Goal: Task Accomplishment & Management: Manage account settings

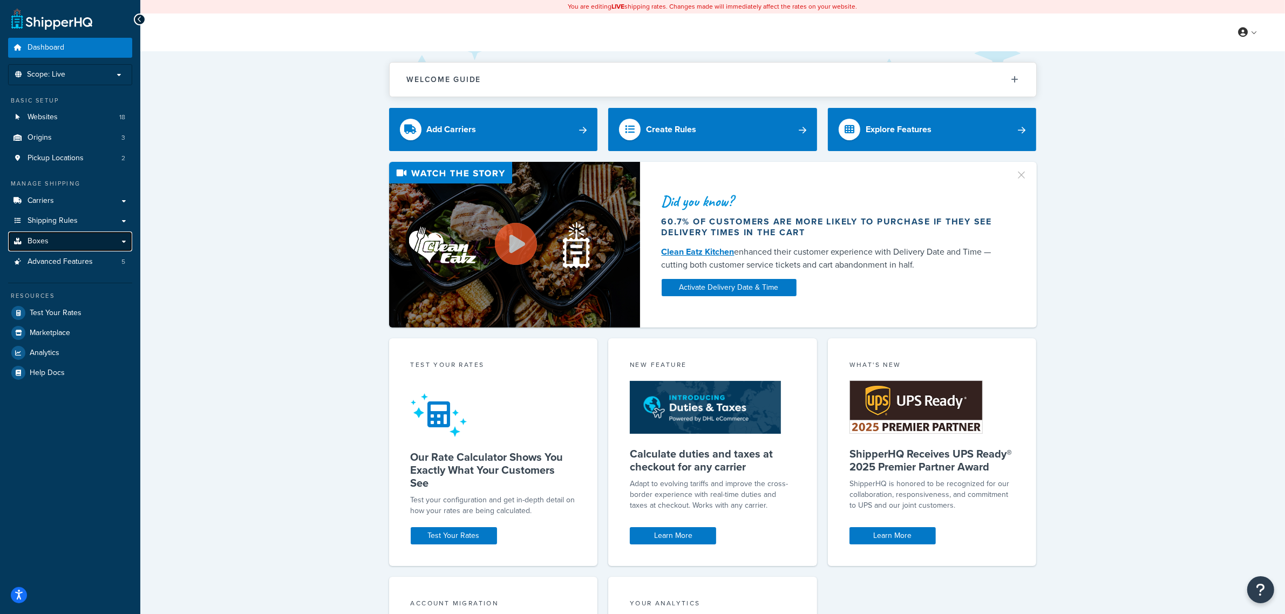
click at [52, 238] on link "Boxes" at bounding box center [70, 241] width 124 height 20
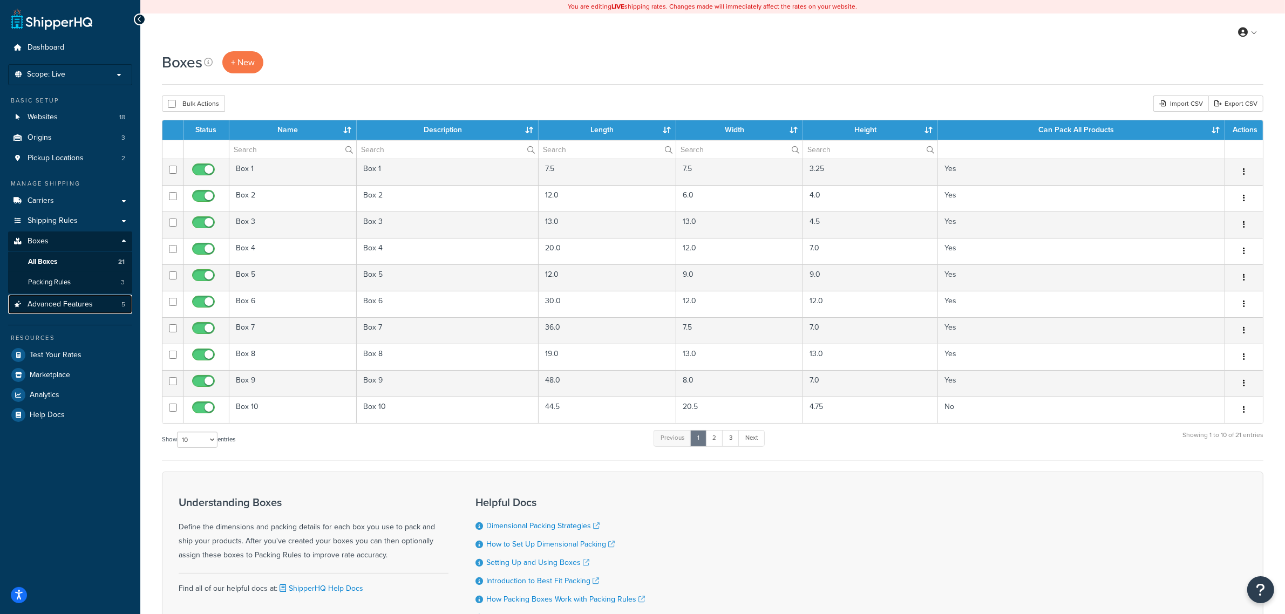
click at [58, 304] on span "Advanced Features" at bounding box center [60, 304] width 65 height 9
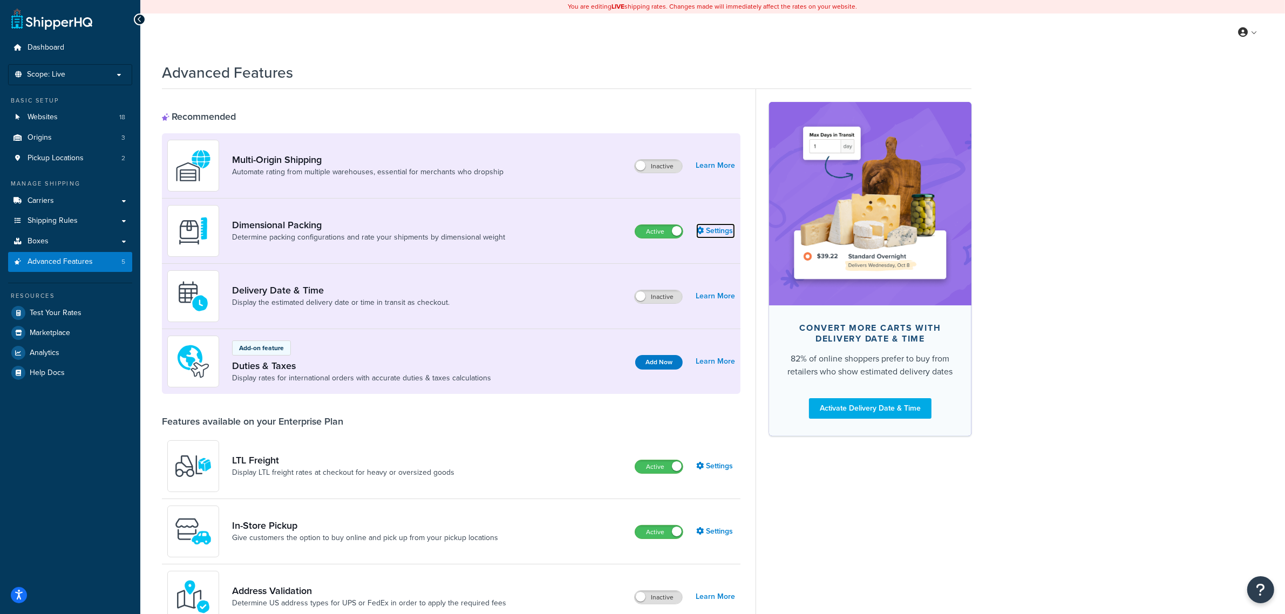
click at [705, 229] on link "Settings" at bounding box center [715, 230] width 39 height 15
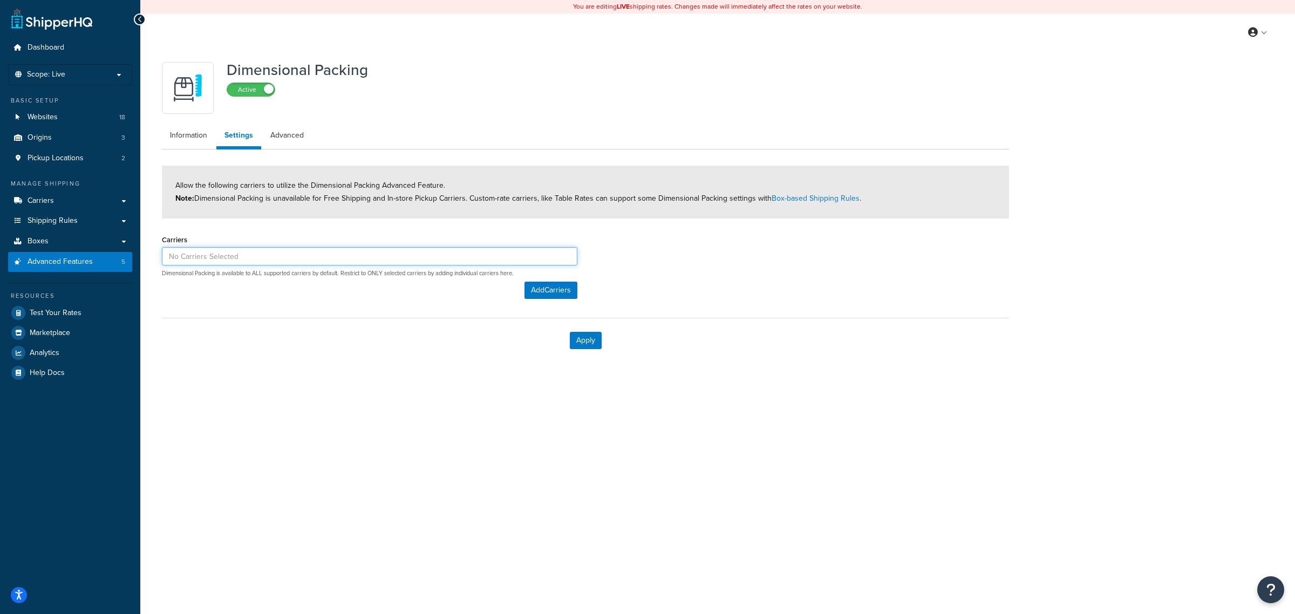
click at [365, 257] on input at bounding box center [369, 256] width 415 height 18
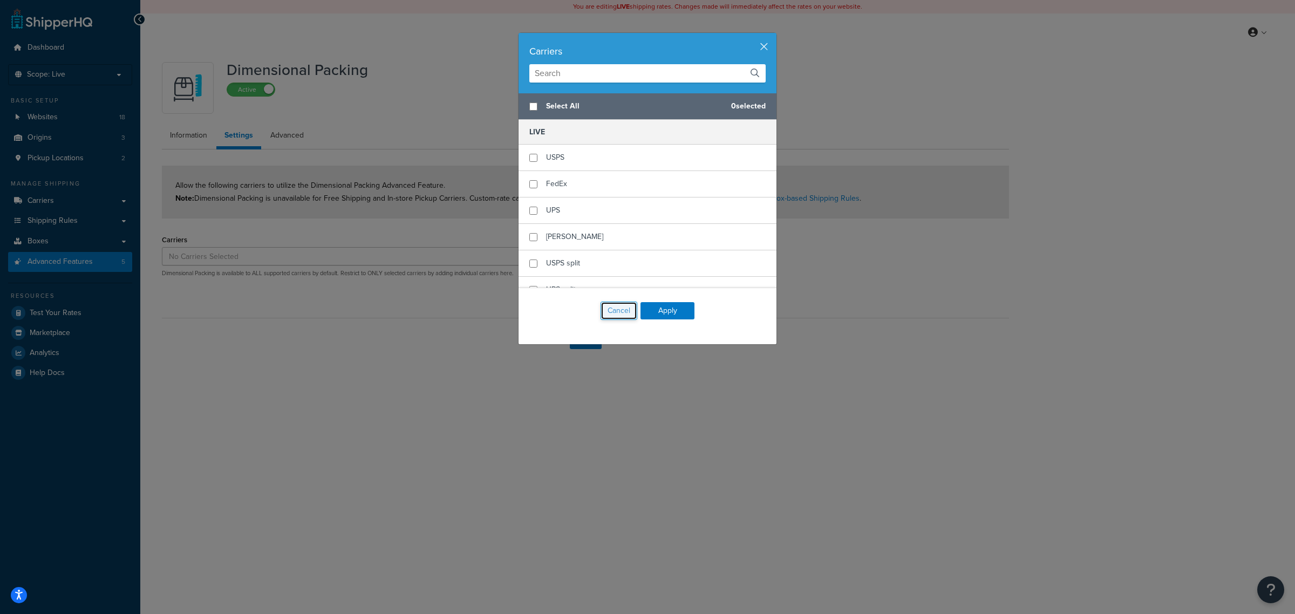
click at [611, 314] on button "Cancel" at bounding box center [619, 311] width 37 height 18
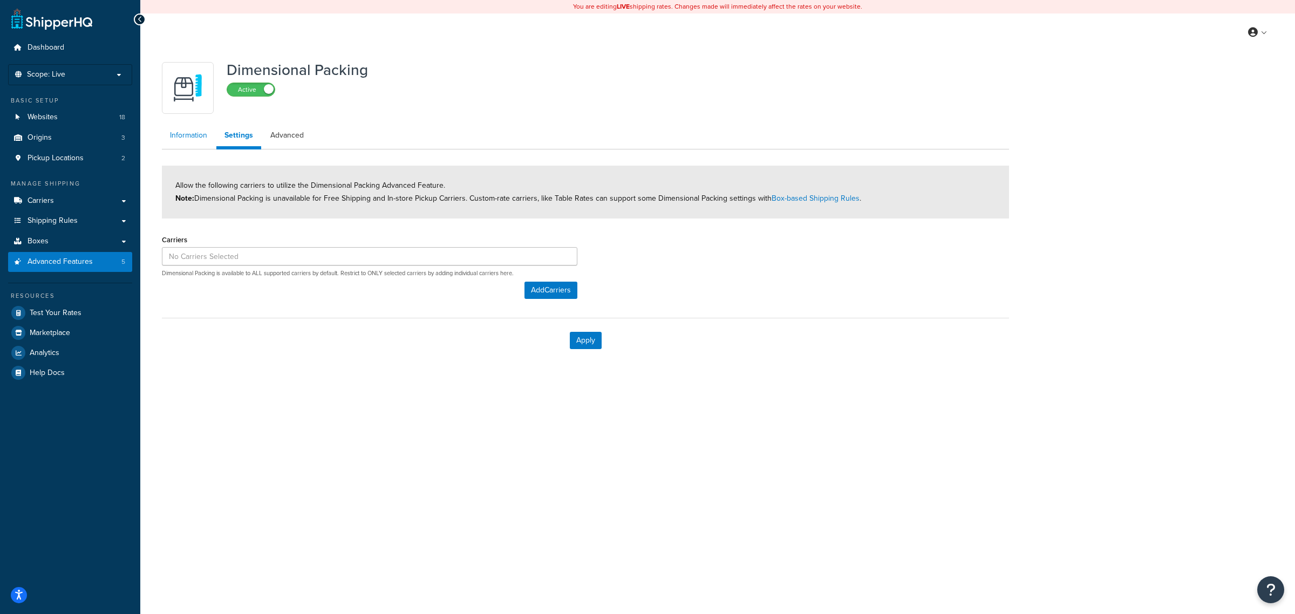
click at [200, 132] on link "Information" at bounding box center [188, 136] width 53 height 22
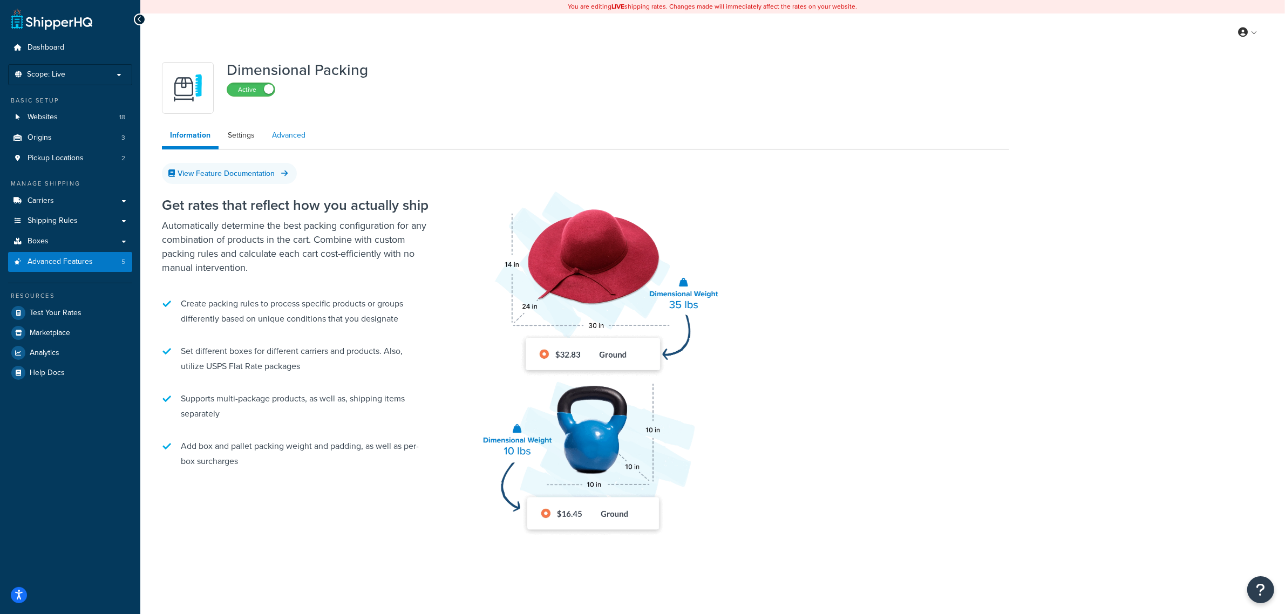
click at [290, 137] on link "Advanced" at bounding box center [289, 136] width 50 height 22
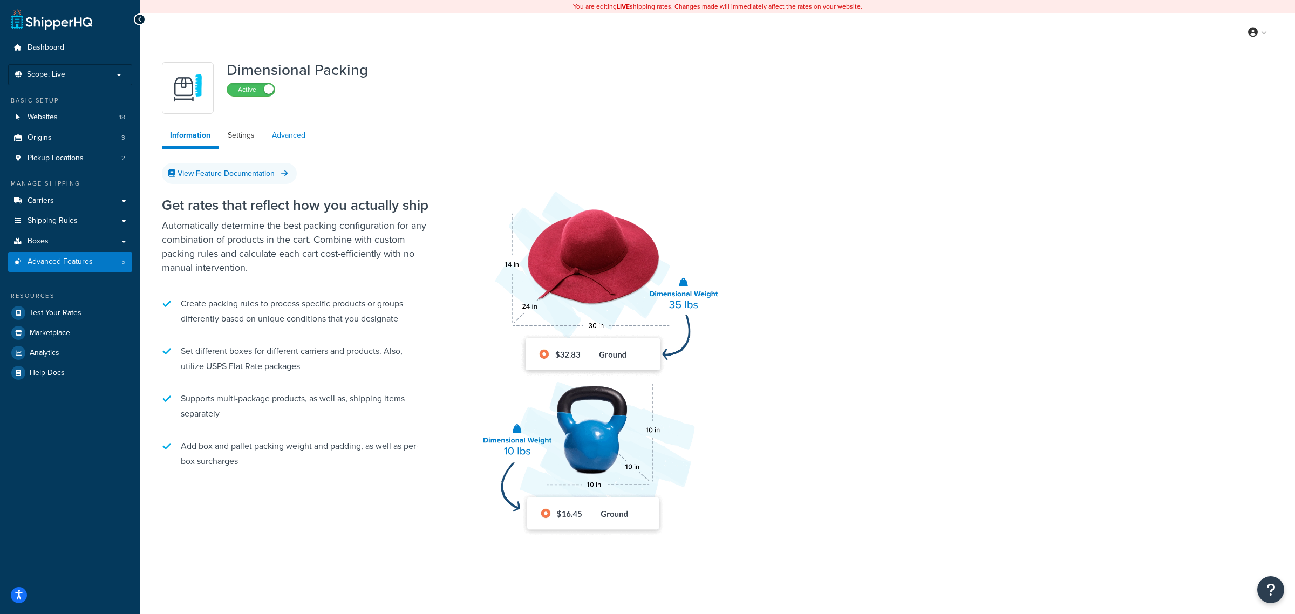
select select "false"
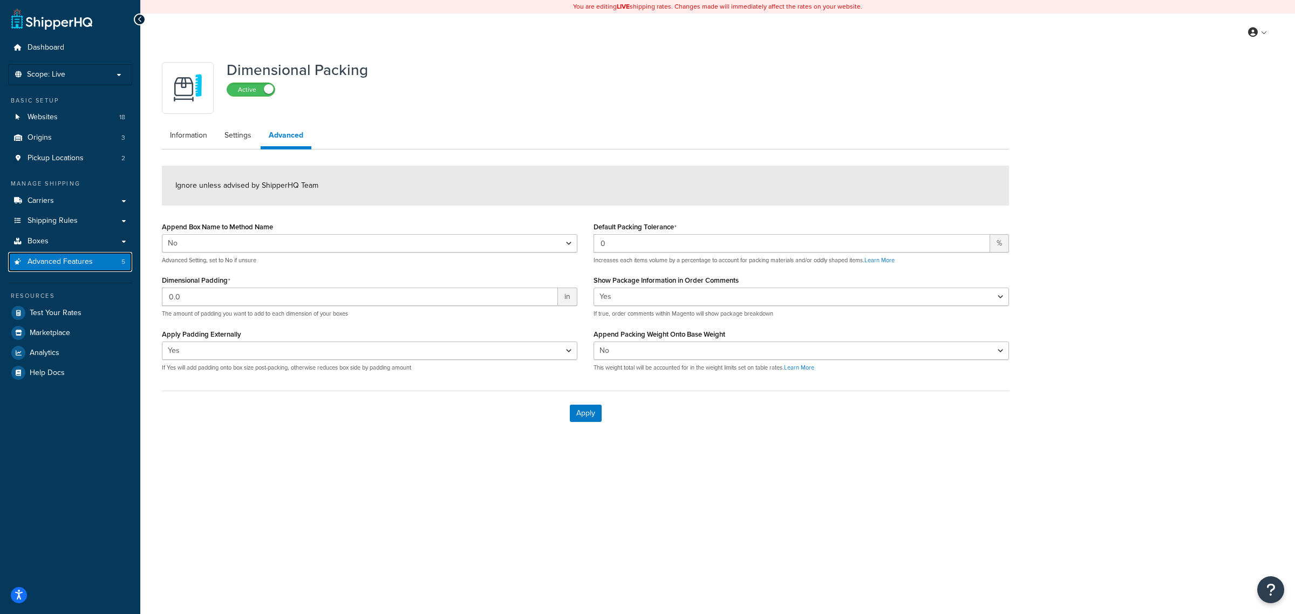
click at [69, 262] on span "Advanced Features" at bounding box center [60, 261] width 65 height 9
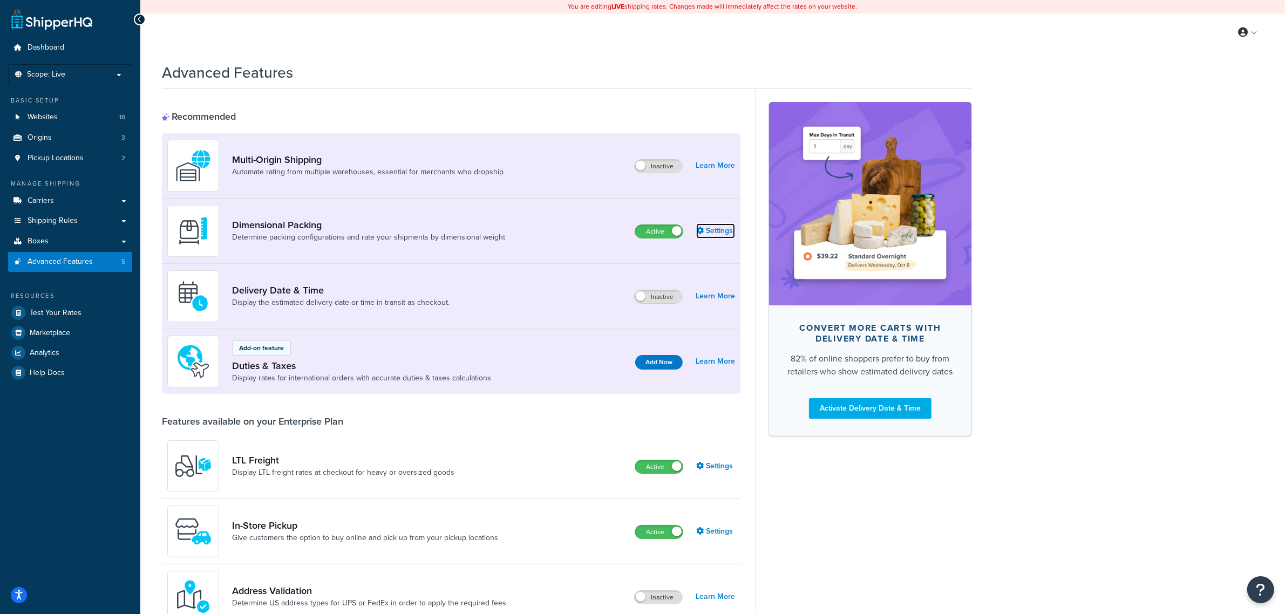
click at [704, 233] on link "Settings" at bounding box center [715, 230] width 39 height 15
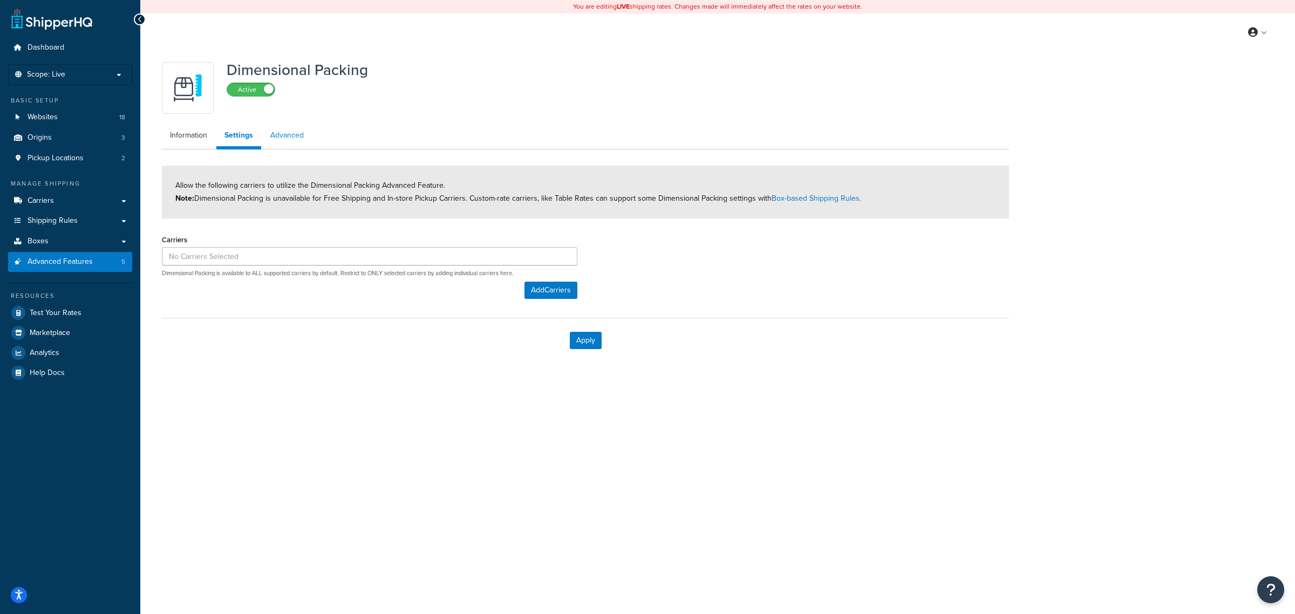
click at [288, 141] on link "Advanced" at bounding box center [287, 136] width 50 height 22
select select "false"
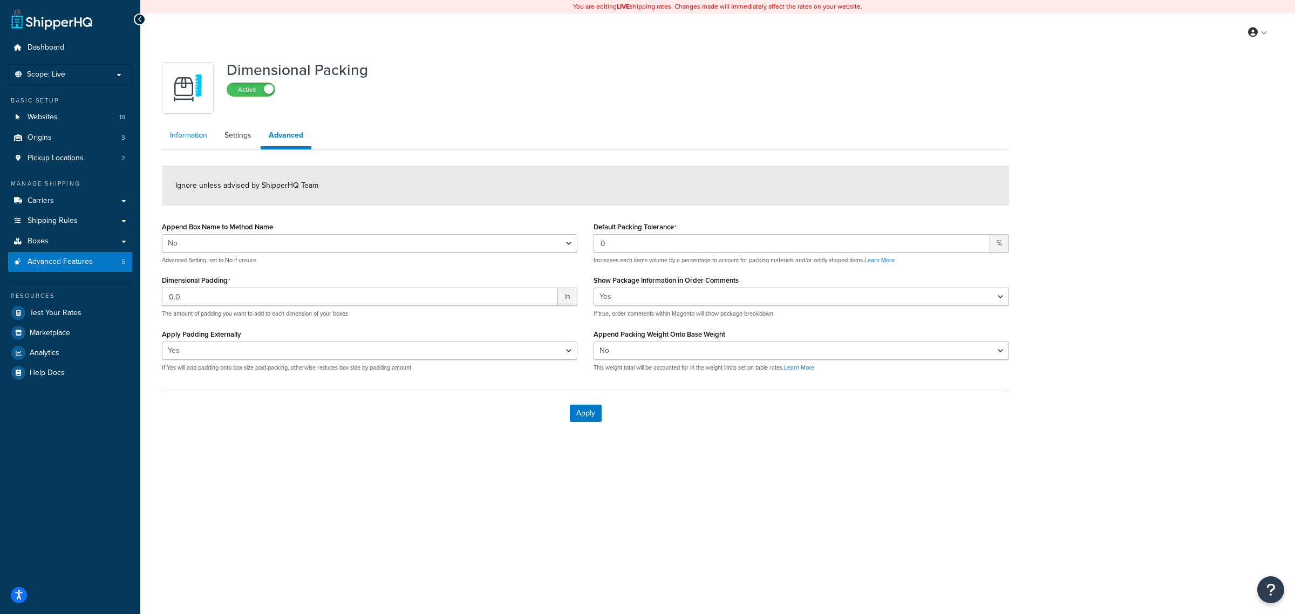
click at [181, 136] on link "Information" at bounding box center [188, 136] width 53 height 22
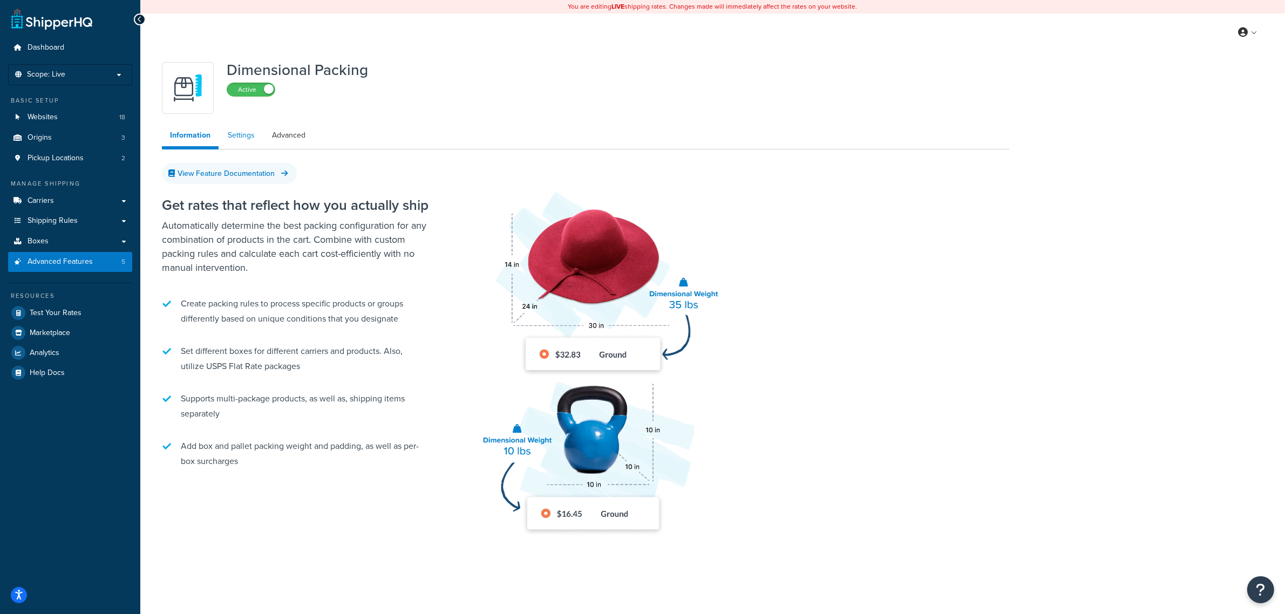
click at [246, 134] on link "Settings" at bounding box center [241, 136] width 43 height 22
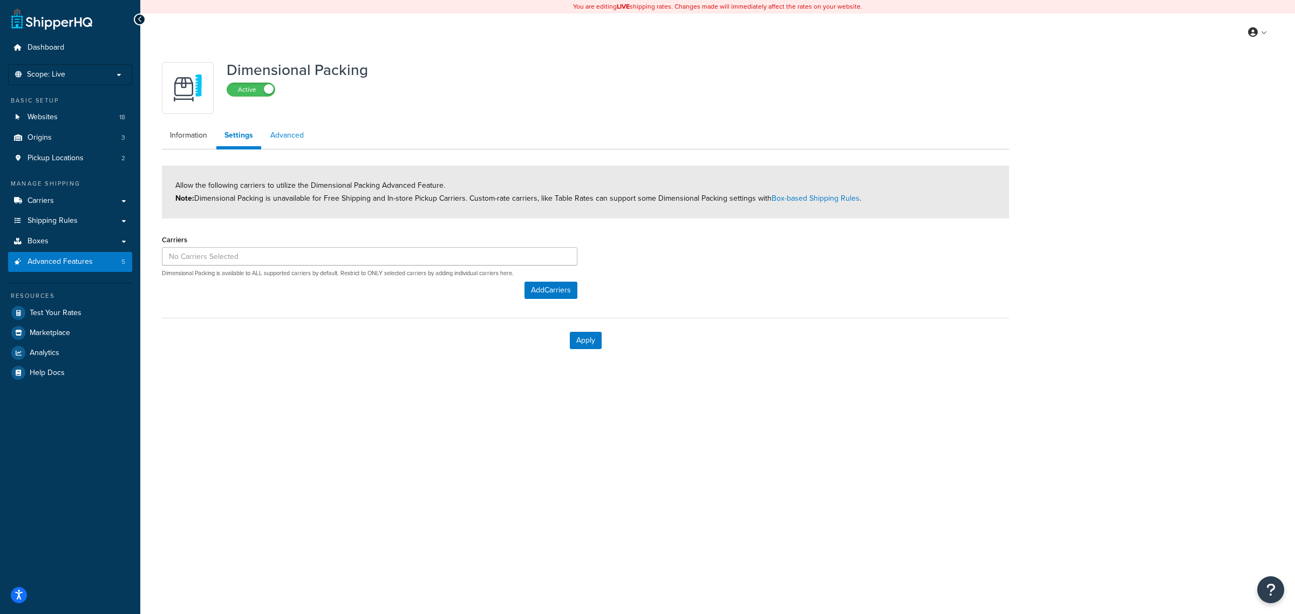
click at [273, 135] on link "Advanced" at bounding box center [287, 136] width 50 height 22
select select "false"
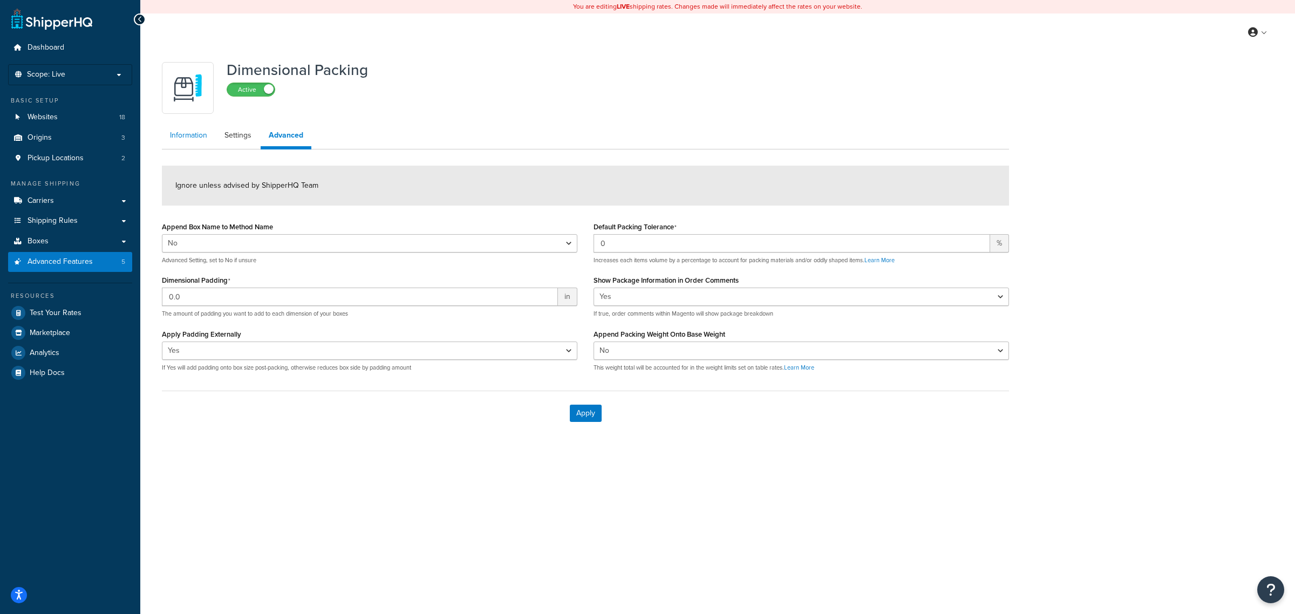
click at [192, 138] on link "Information" at bounding box center [188, 136] width 53 height 22
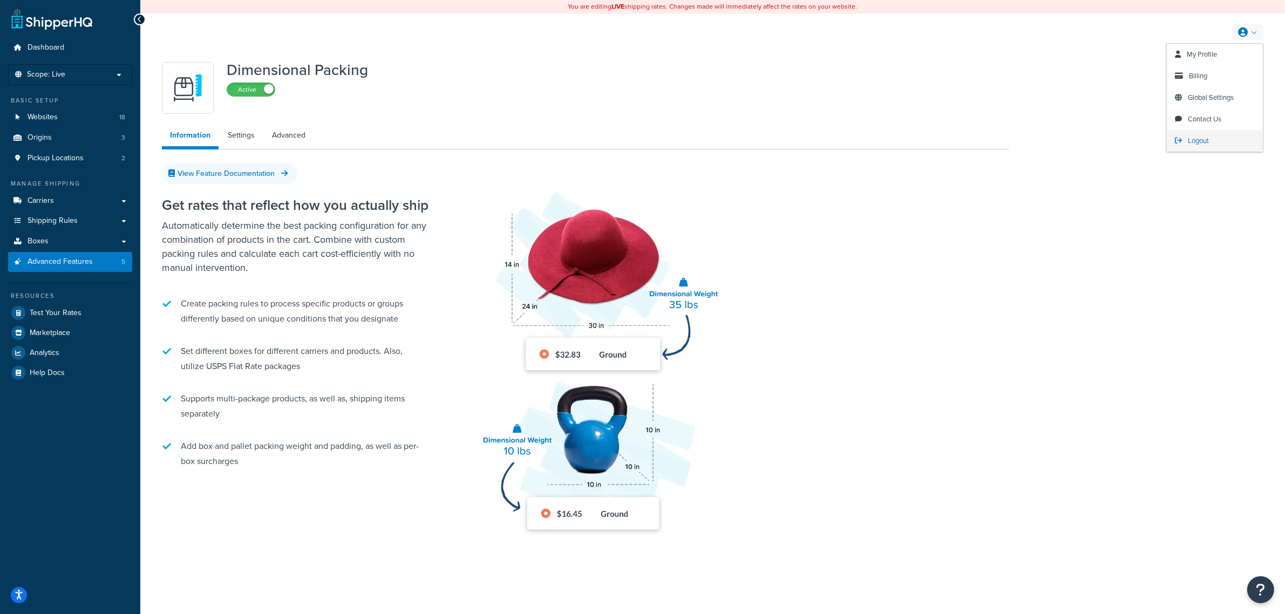
click at [1200, 139] on span "Logout" at bounding box center [1198, 140] width 21 height 10
